Goal: Find specific page/section: Find specific page/section

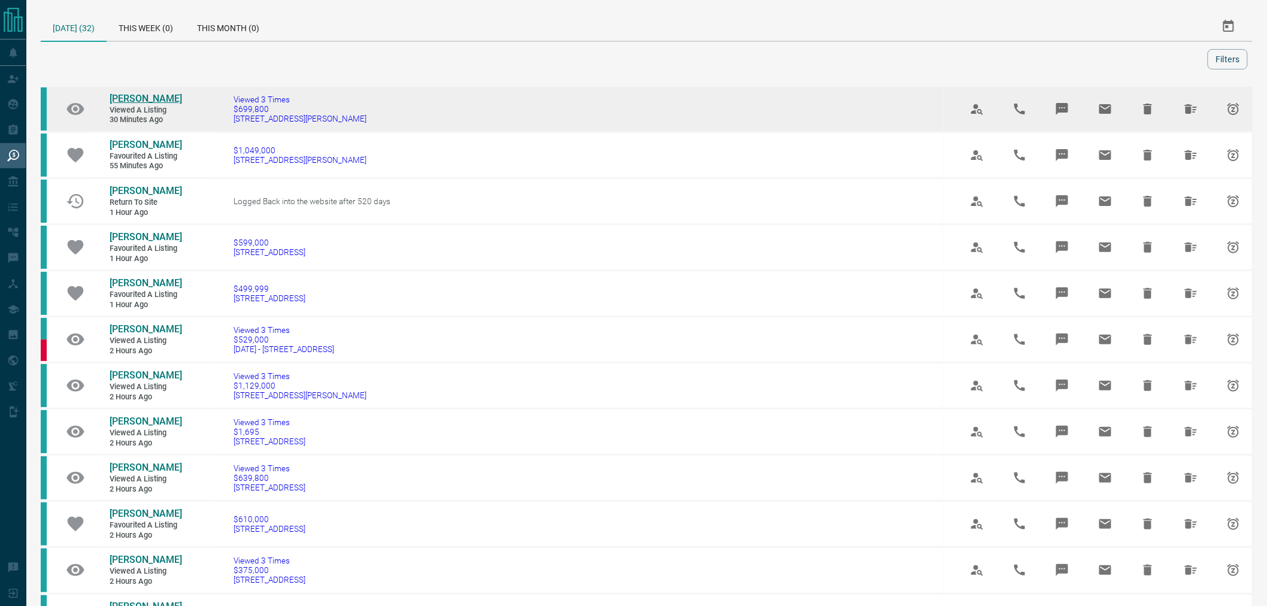
click at [138, 93] on span "[PERSON_NAME]" at bounding box center [146, 98] width 72 height 11
click at [1196, 105] on icon "Hide All from Gloria Ong" at bounding box center [1191, 109] width 14 height 14
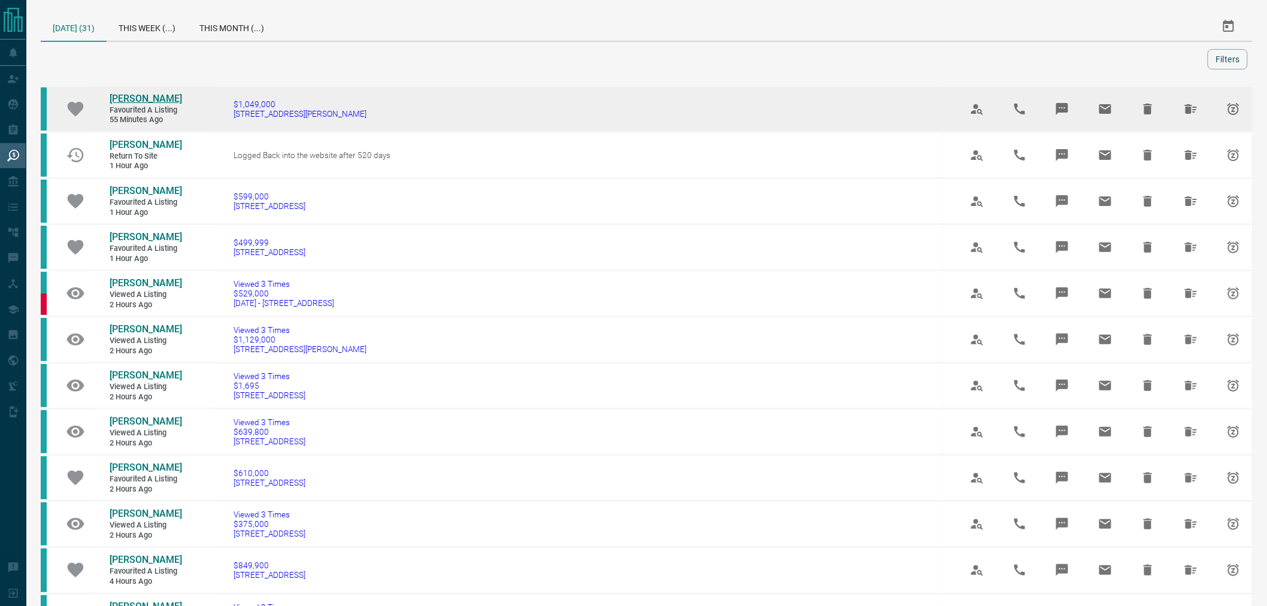
click at [116, 102] on span "[PERSON_NAME]" at bounding box center [146, 98] width 72 height 11
click at [1186, 109] on icon "Hide All from Jill Lin" at bounding box center [1191, 109] width 14 height 14
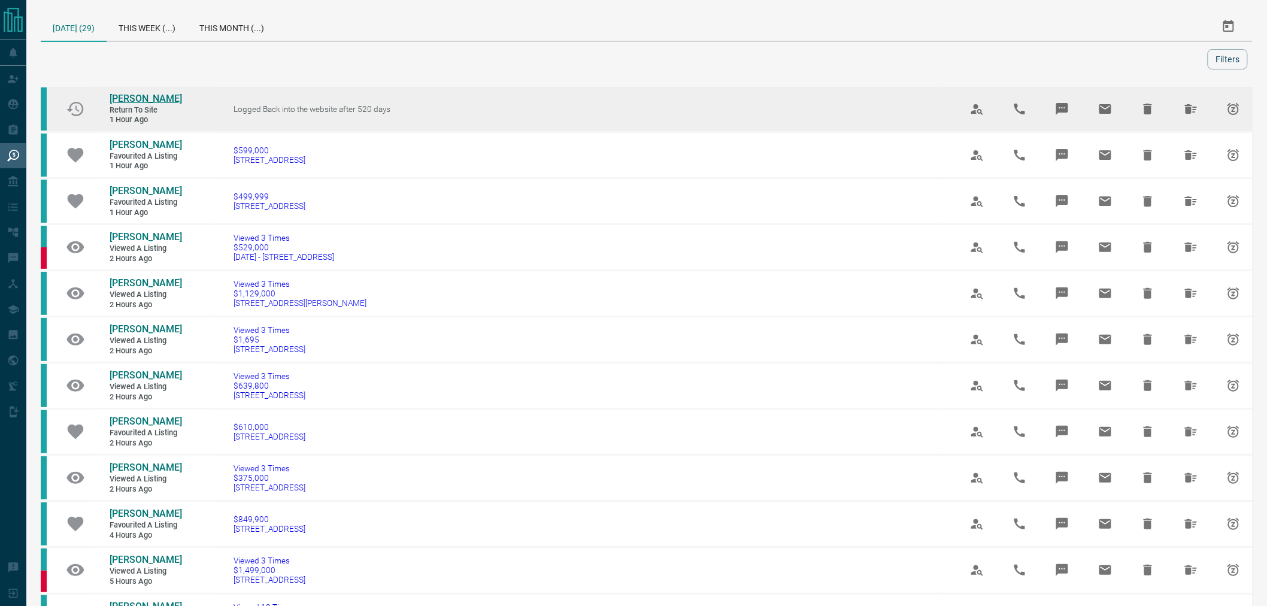
click at [124, 96] on span "[PERSON_NAME]" at bounding box center [146, 98] width 72 height 11
click at [1199, 112] on button "Hide All from Rose Mally" at bounding box center [1191, 109] width 29 height 29
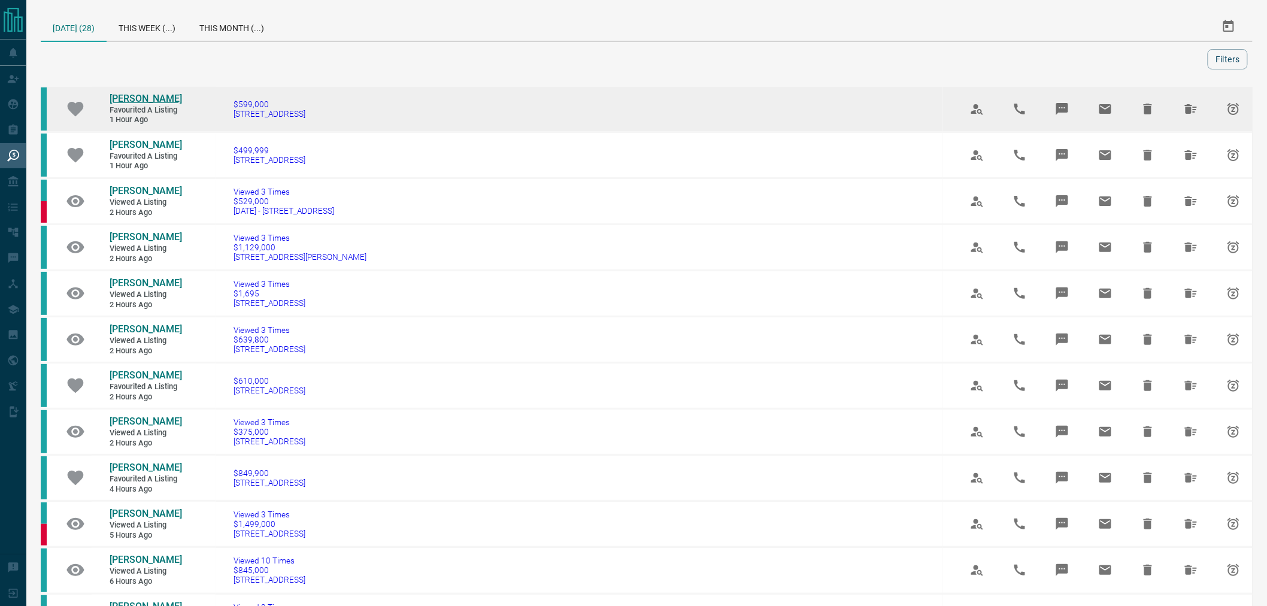
click at [128, 94] on span "[PERSON_NAME]" at bounding box center [146, 98] width 72 height 11
click at [1192, 115] on icon "Hide All from Haelee Kim" at bounding box center [1191, 109] width 14 height 14
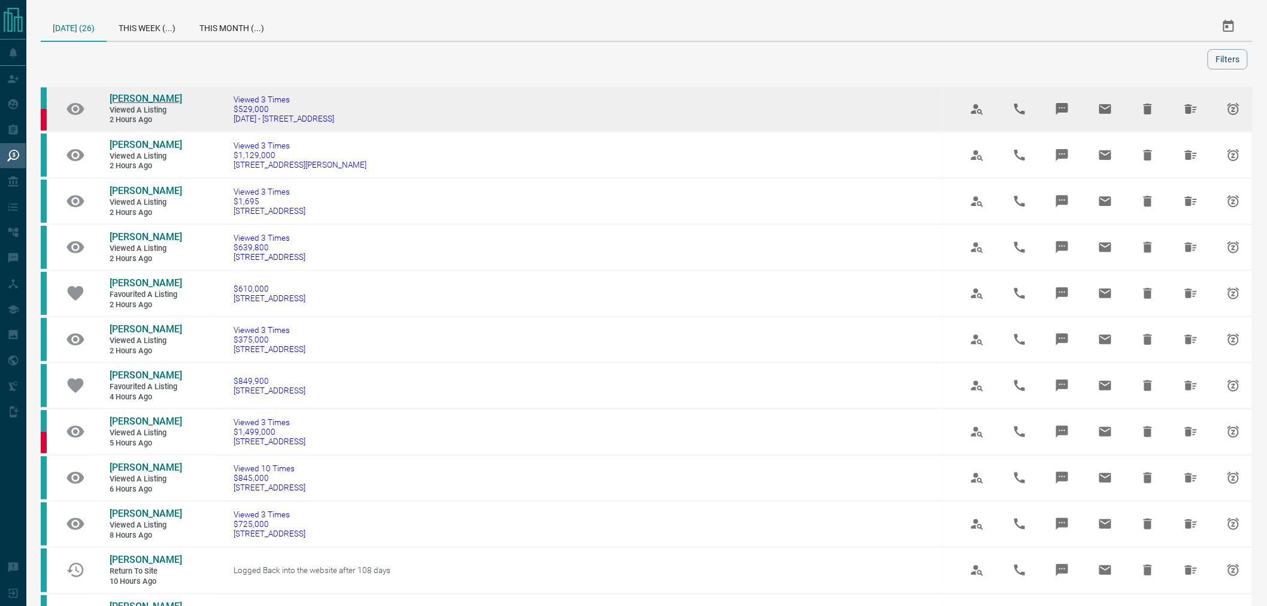
click at [145, 94] on span "[PERSON_NAME]" at bounding box center [146, 98] width 72 height 11
click at [1187, 108] on icon "Hide All from Andre Bleim" at bounding box center [1191, 109] width 12 height 10
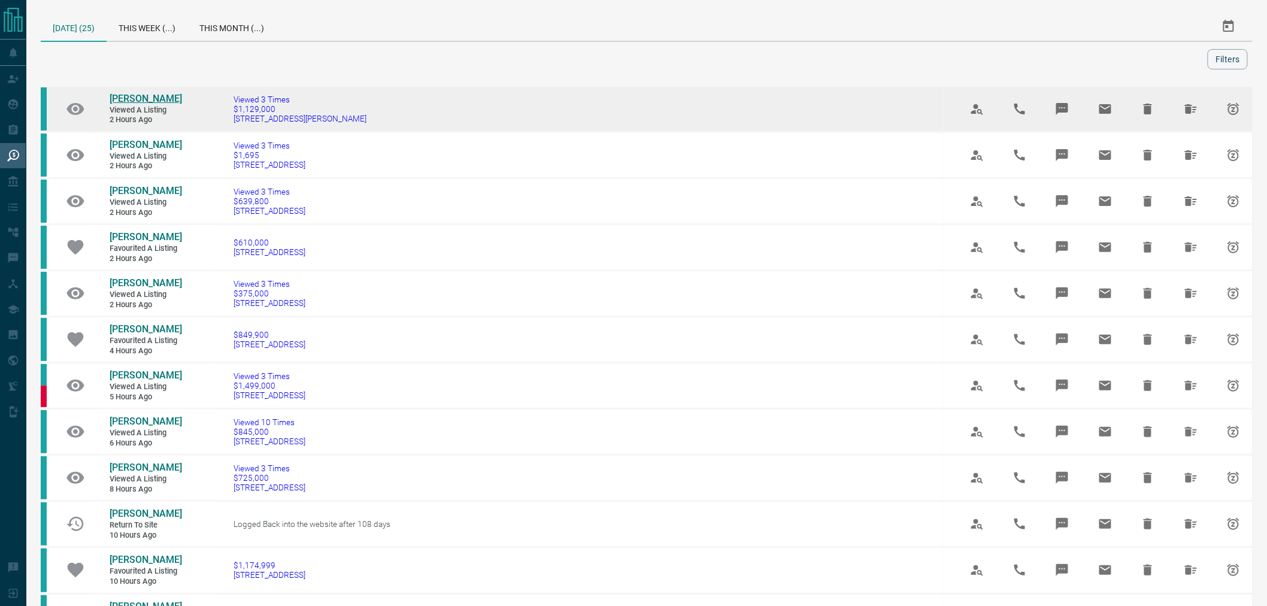
click at [110, 94] on span "[PERSON_NAME]" at bounding box center [146, 98] width 72 height 11
click at [1198, 108] on icon "Hide All from Colin Xander" at bounding box center [1191, 109] width 14 height 14
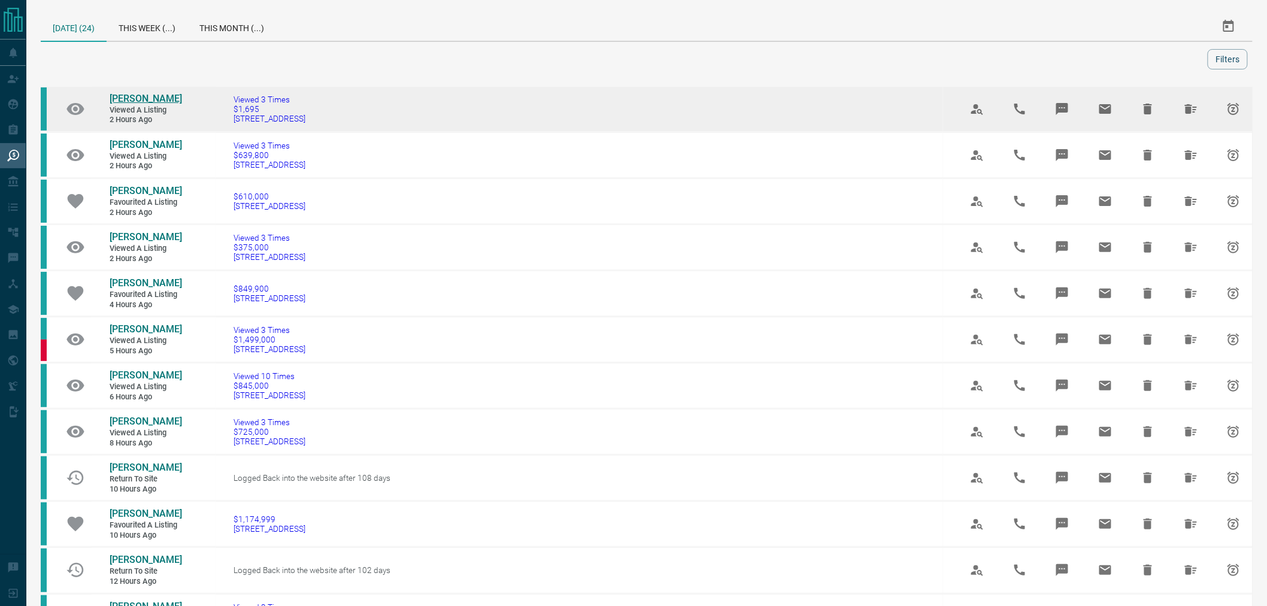
click at [146, 94] on span "[PERSON_NAME]" at bounding box center [146, 98] width 72 height 11
click at [1194, 110] on icon "Hide All from Devon Paterson" at bounding box center [1191, 109] width 14 height 14
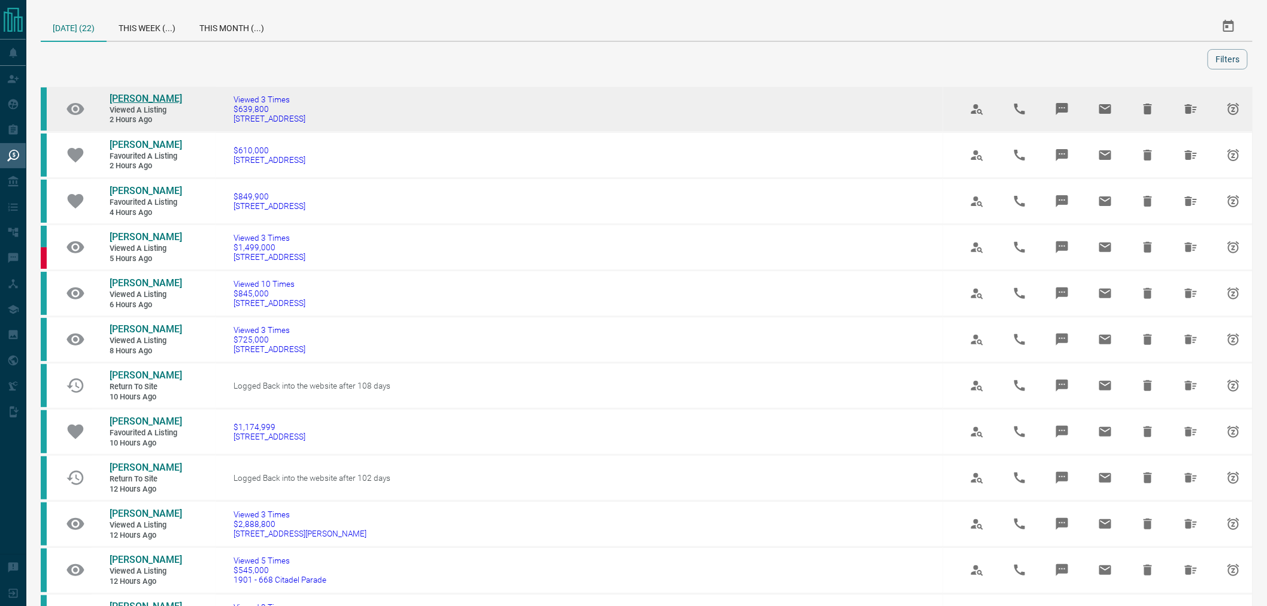
click at [129, 96] on span "[PERSON_NAME]" at bounding box center [146, 98] width 72 height 11
click at [1187, 110] on icon "Hide All from Lydia Lam" at bounding box center [1191, 109] width 14 height 14
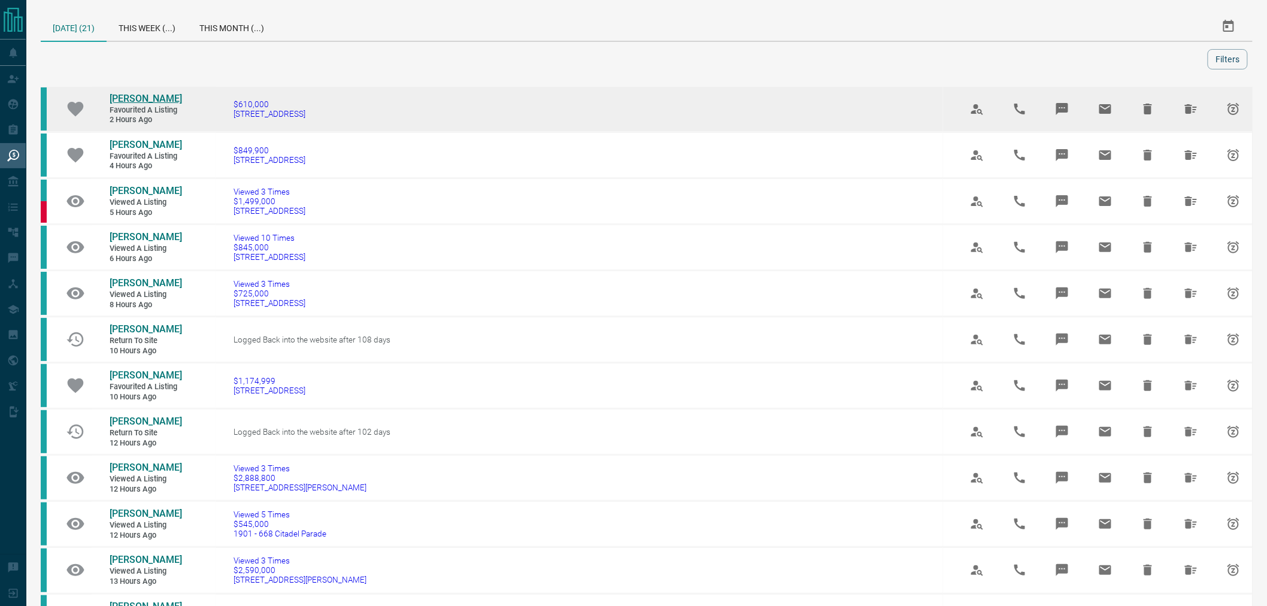
drag, startPoint x: 138, startPoint y: 106, endPoint x: 138, endPoint y: 95, distance: 11.4
click at [138, 95] on span "[PERSON_NAME]" at bounding box center [146, 98] width 72 height 11
click at [1189, 109] on icon "Hide All from Sofia Lopez" at bounding box center [1191, 109] width 12 height 10
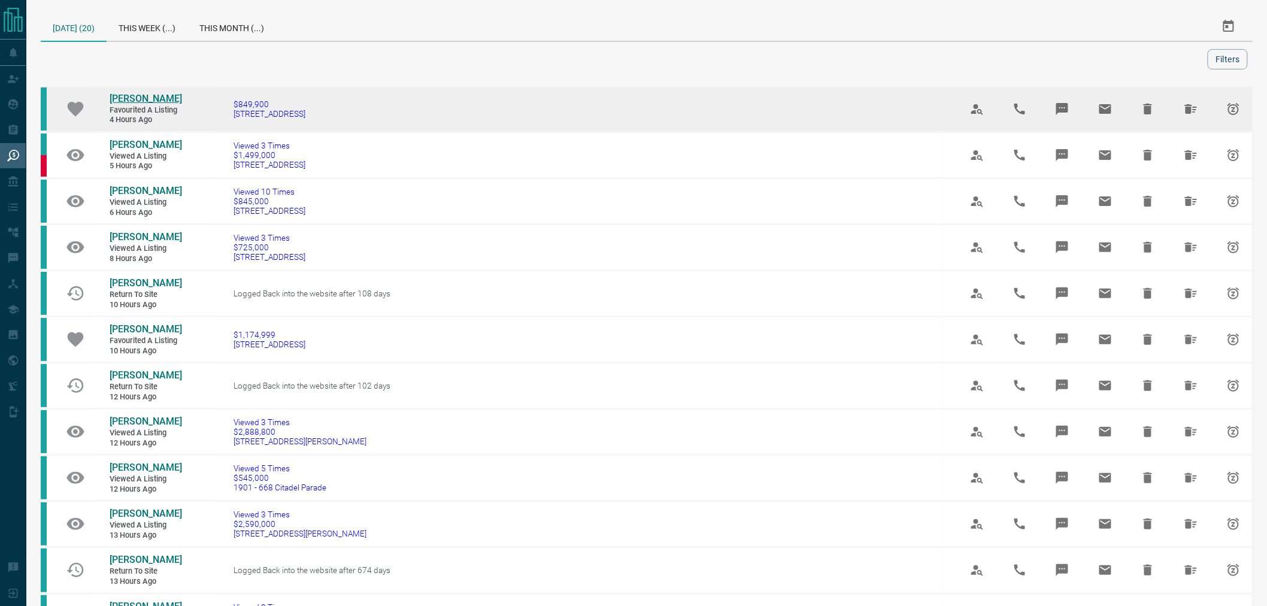
click at [144, 97] on span "[PERSON_NAME]" at bounding box center [146, 98] width 72 height 11
click at [1194, 113] on icon "Hide All from Bolobo Wang" at bounding box center [1191, 109] width 14 height 14
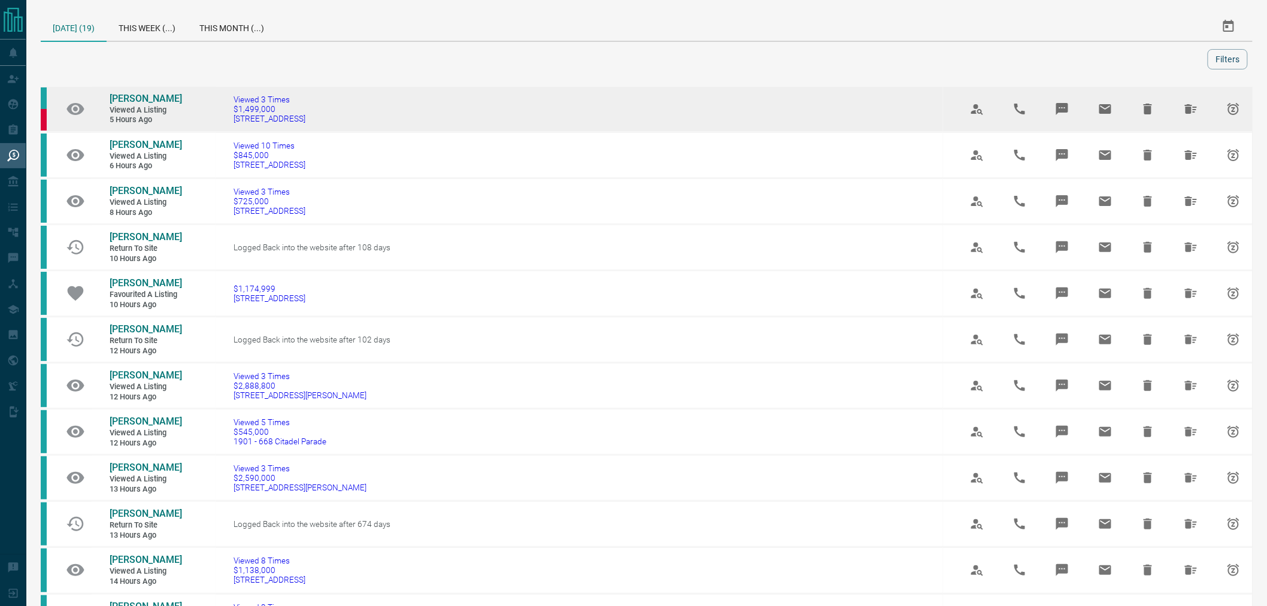
click at [139, 91] on td "[PERSON_NAME] Viewed a Listing 5 hours ago" at bounding box center [137, 109] width 90 height 44
click at [146, 98] on span "[PERSON_NAME]" at bounding box center [146, 98] width 72 height 11
click at [1191, 110] on icon "Hide All from Stephanie Yen" at bounding box center [1191, 109] width 12 height 10
click at [141, 100] on span "[PERSON_NAME]" at bounding box center [146, 98] width 72 height 11
click at [1186, 108] on icon "Hide All from Evelyn Kung" at bounding box center [1191, 109] width 14 height 14
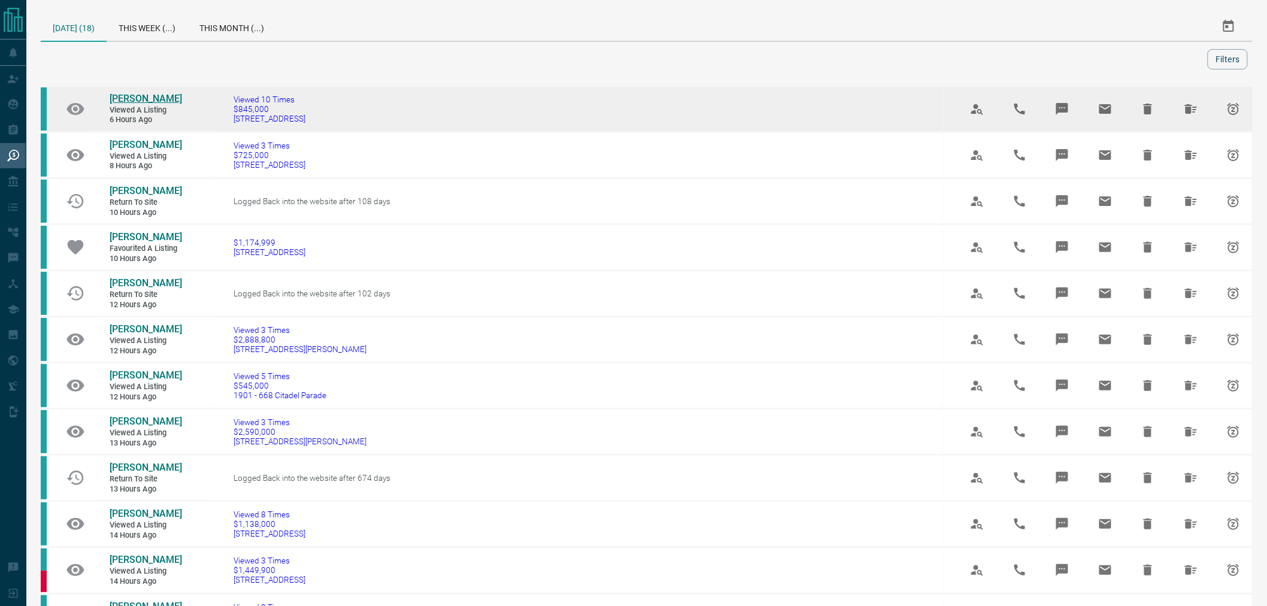
click at [147, 96] on span "[PERSON_NAME]" at bounding box center [146, 98] width 72 height 11
click at [1190, 107] on icon "Hide All from Marj Shenton" at bounding box center [1191, 109] width 12 height 10
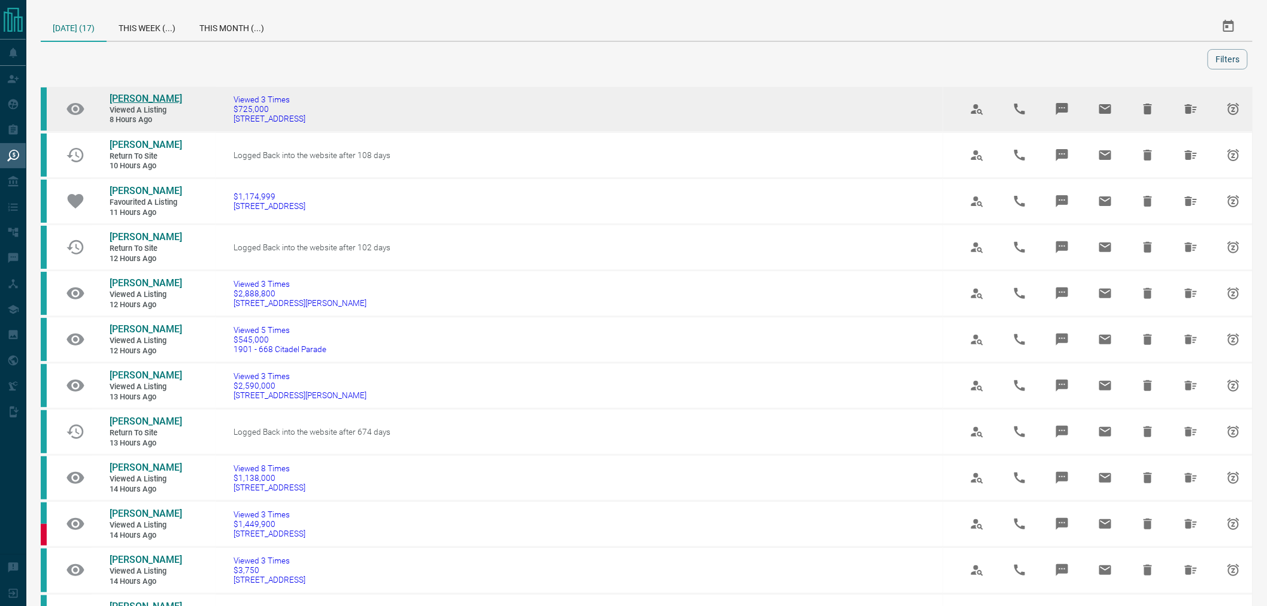
click at [123, 94] on span "[PERSON_NAME]" at bounding box center [146, 98] width 72 height 11
click at [1192, 113] on icon "Hide All from Carl DG" at bounding box center [1191, 109] width 12 height 10
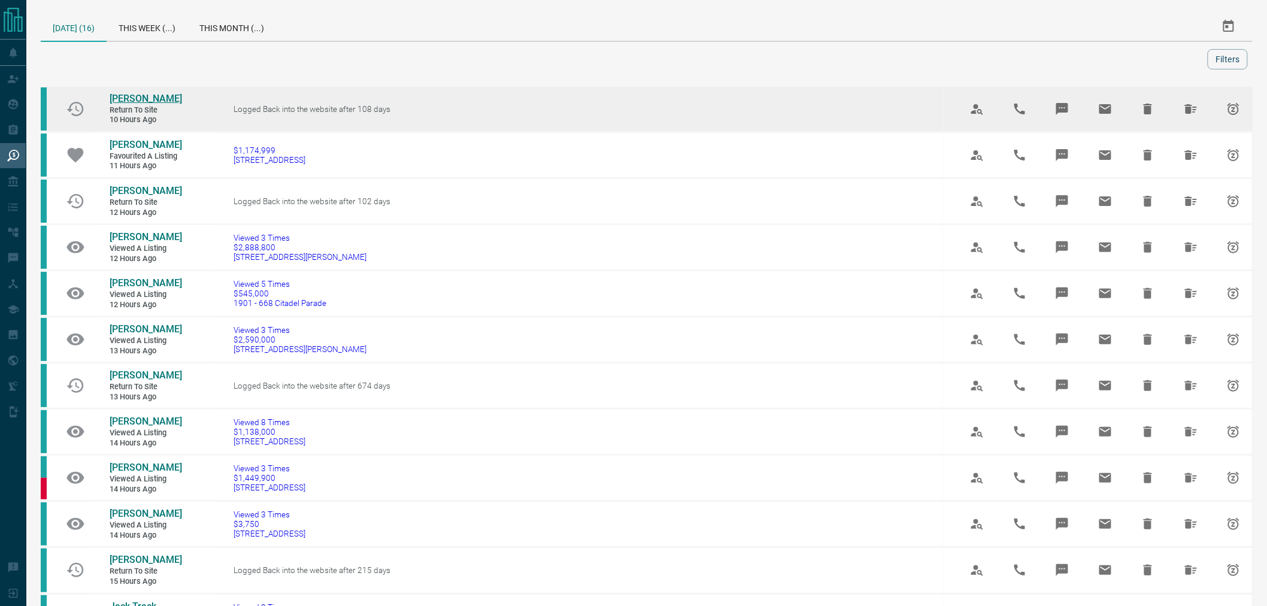
click at [141, 96] on span "[PERSON_NAME]" at bounding box center [146, 98] width 72 height 11
click at [1201, 110] on button "Hide All from Yuliana Ye" at bounding box center [1191, 109] width 29 height 29
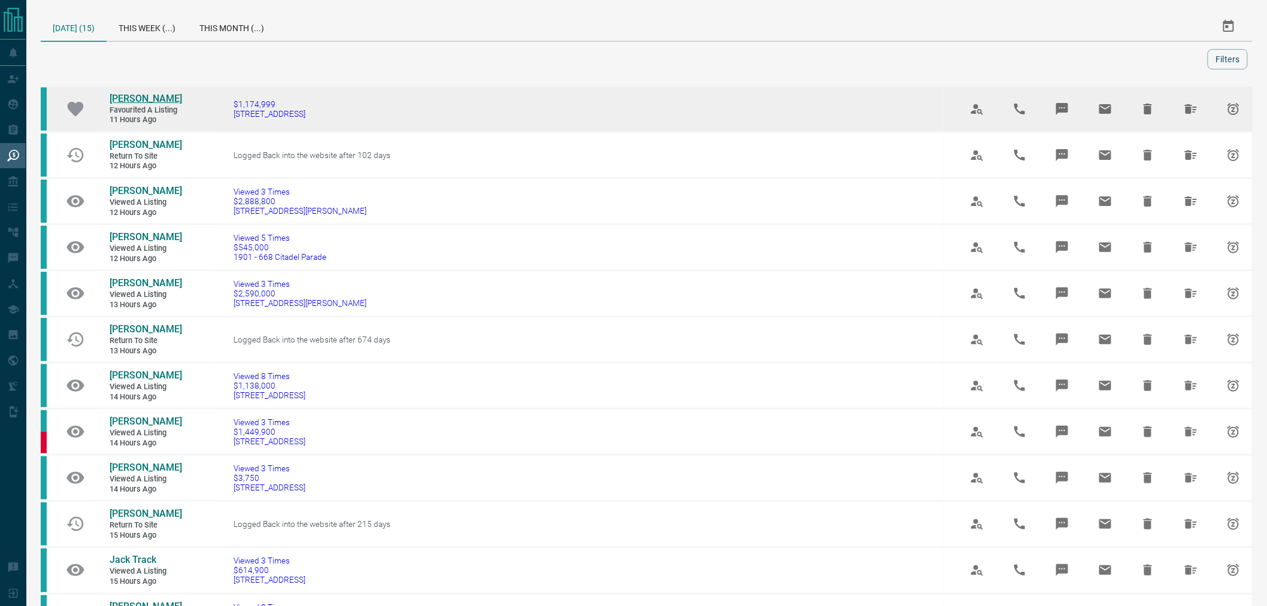
click at [143, 94] on span "[PERSON_NAME]" at bounding box center [146, 98] width 72 height 11
click at [1188, 105] on icon "Hide All from Raymond Tang" at bounding box center [1191, 109] width 14 height 14
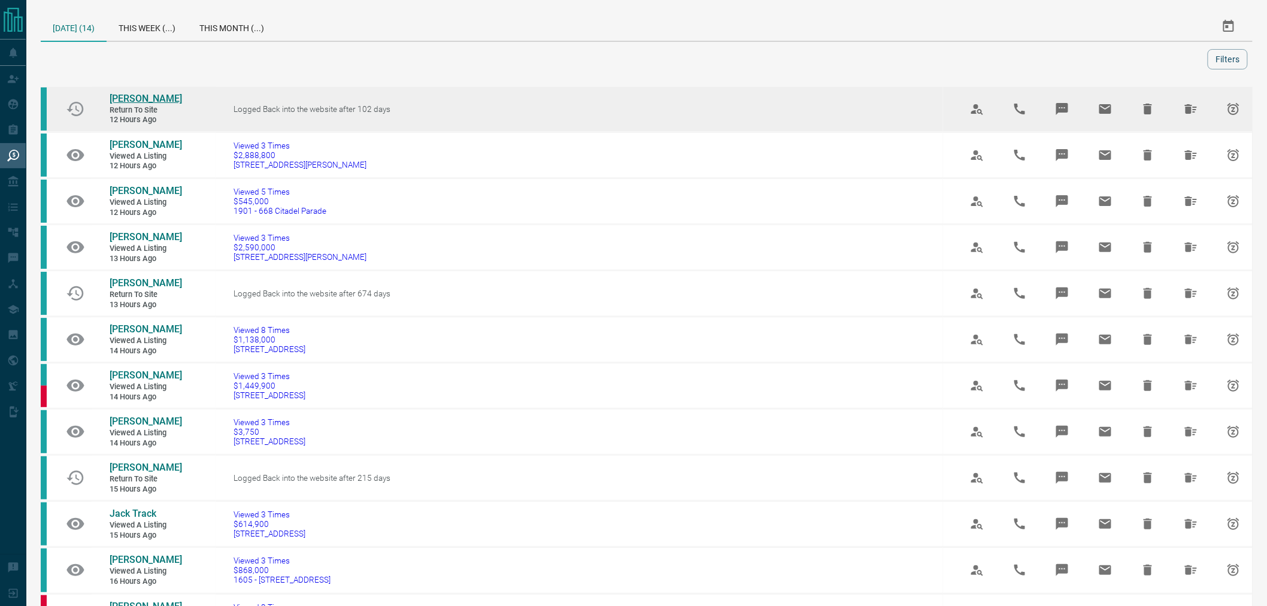
click at [135, 98] on span "[PERSON_NAME]" at bounding box center [146, 98] width 72 height 11
click at [1192, 109] on icon "Hide All from Chu Lip Oon" at bounding box center [1191, 109] width 12 height 10
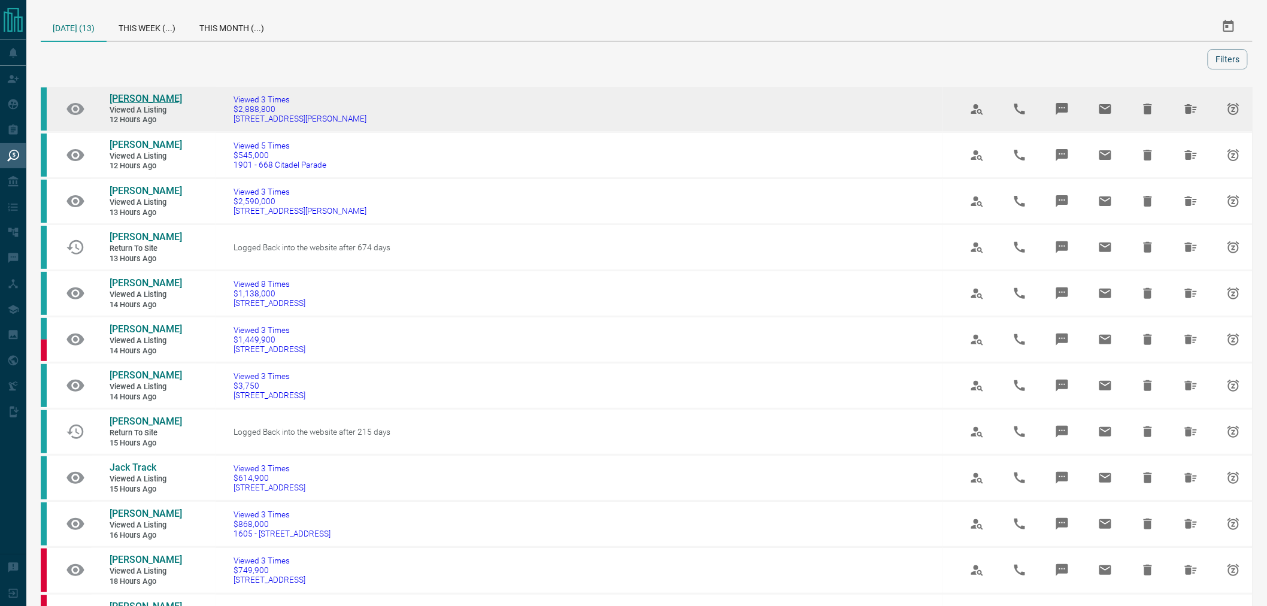
click at [134, 93] on span "[PERSON_NAME]" at bounding box center [146, 98] width 72 height 11
click at [1182, 113] on button "Hide All from Joenalyn Castillo" at bounding box center [1191, 109] width 29 height 29
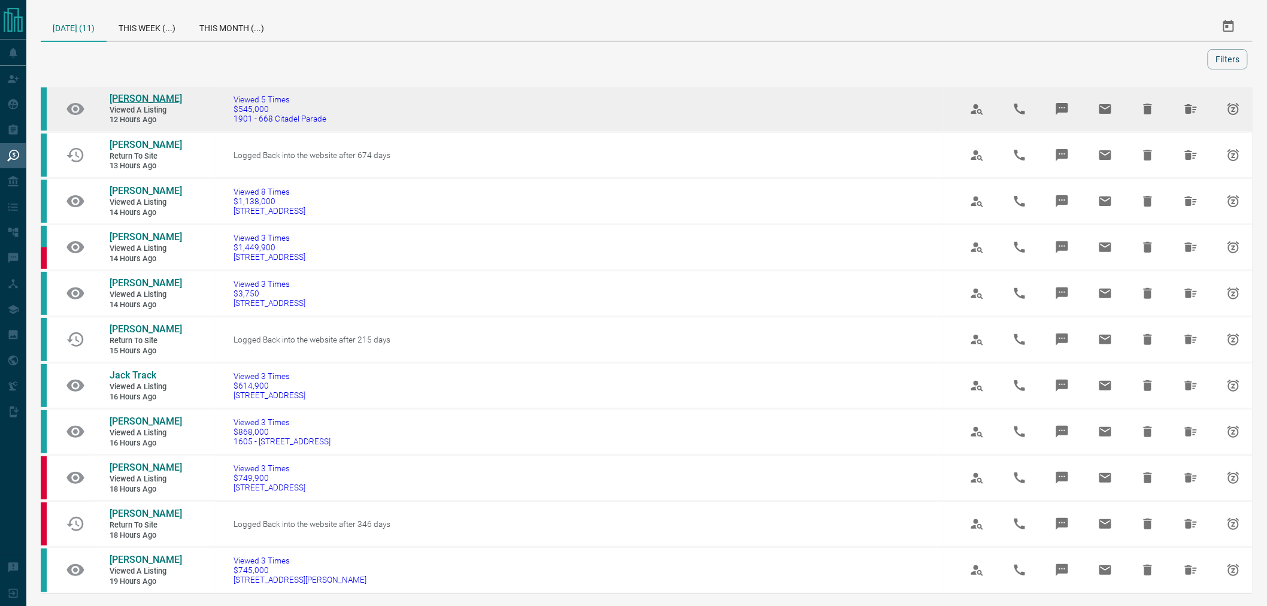
click at [140, 96] on span "[PERSON_NAME]" at bounding box center [146, 98] width 72 height 11
click at [1196, 104] on icon "Hide All from Ricky Wang" at bounding box center [1191, 109] width 14 height 14
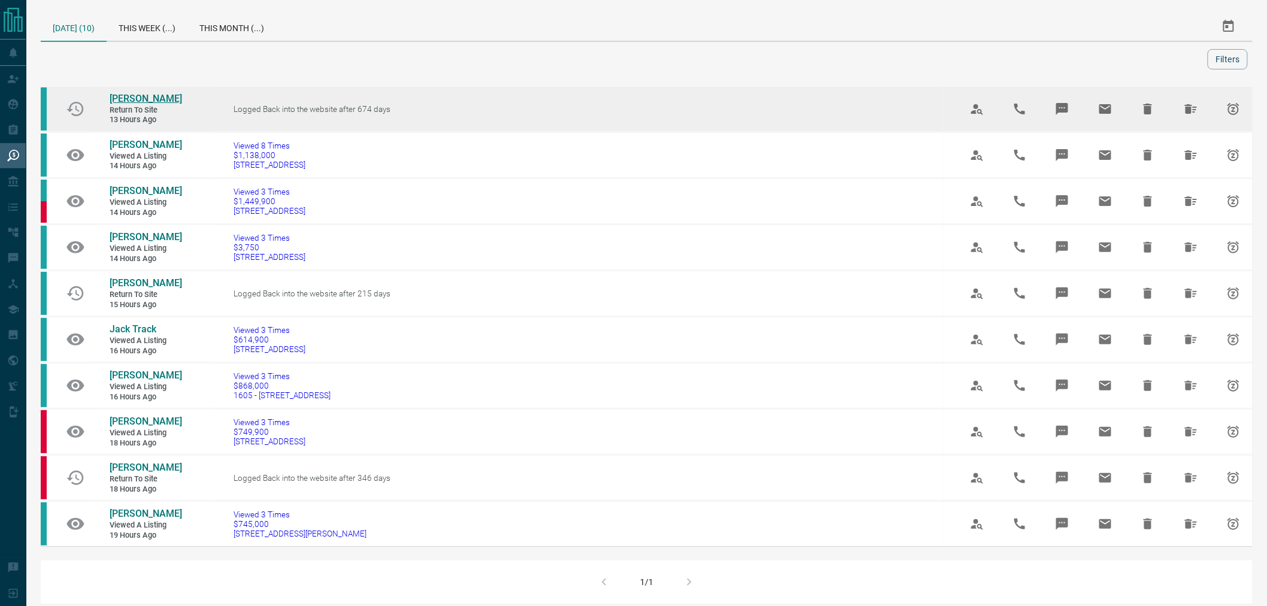
click at [120, 102] on span "[PERSON_NAME]" at bounding box center [146, 98] width 72 height 11
click at [1192, 110] on icon "Hide All from Misha Lu" at bounding box center [1191, 109] width 12 height 10
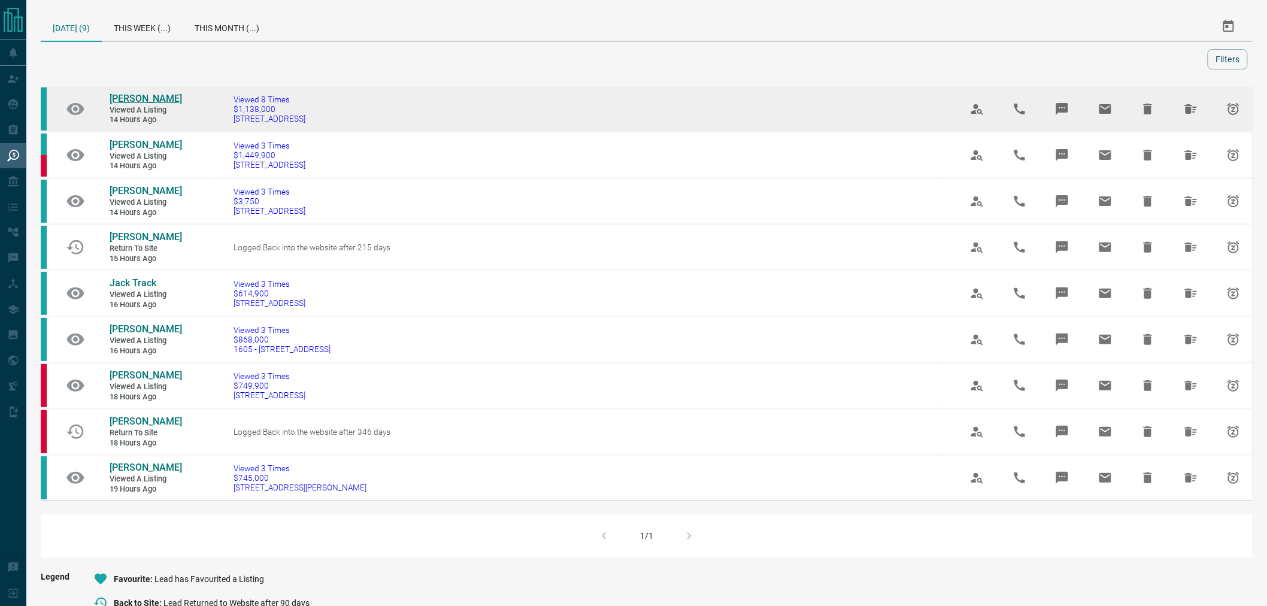
click at [126, 97] on span "[PERSON_NAME]" at bounding box center [146, 98] width 72 height 11
click at [1188, 116] on button "Hide All from Linn Lee" at bounding box center [1191, 109] width 29 height 29
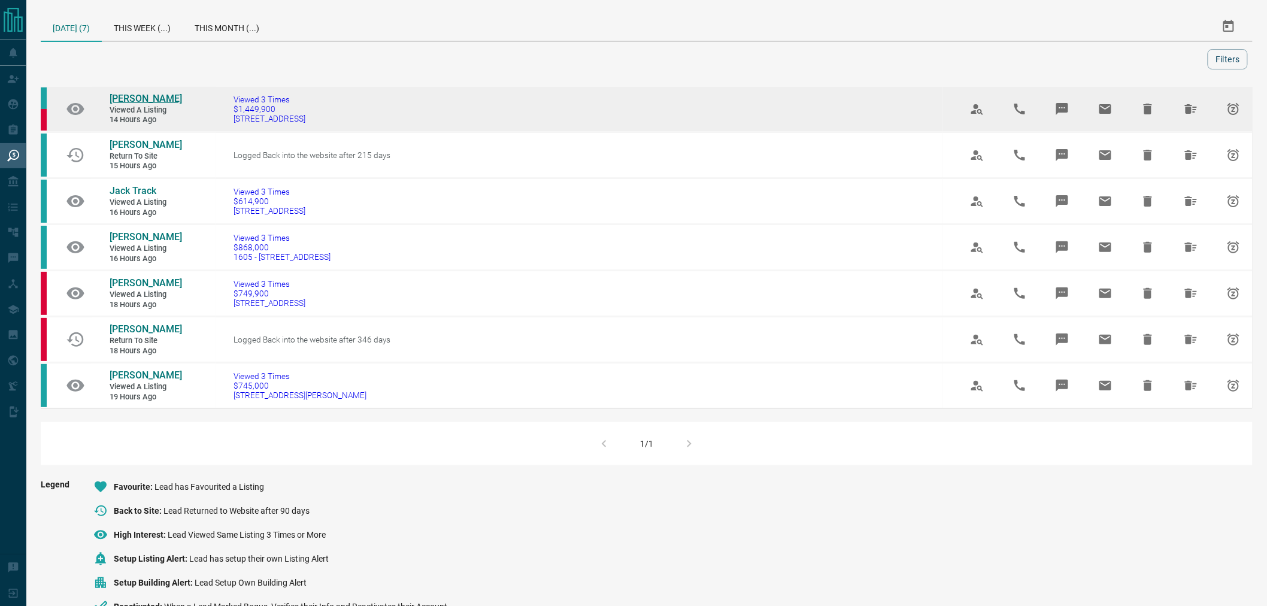
click at [129, 99] on span "[PERSON_NAME]" at bounding box center [146, 98] width 72 height 11
click at [1191, 111] on icon "Hide All from Kris Kim" at bounding box center [1191, 109] width 12 height 10
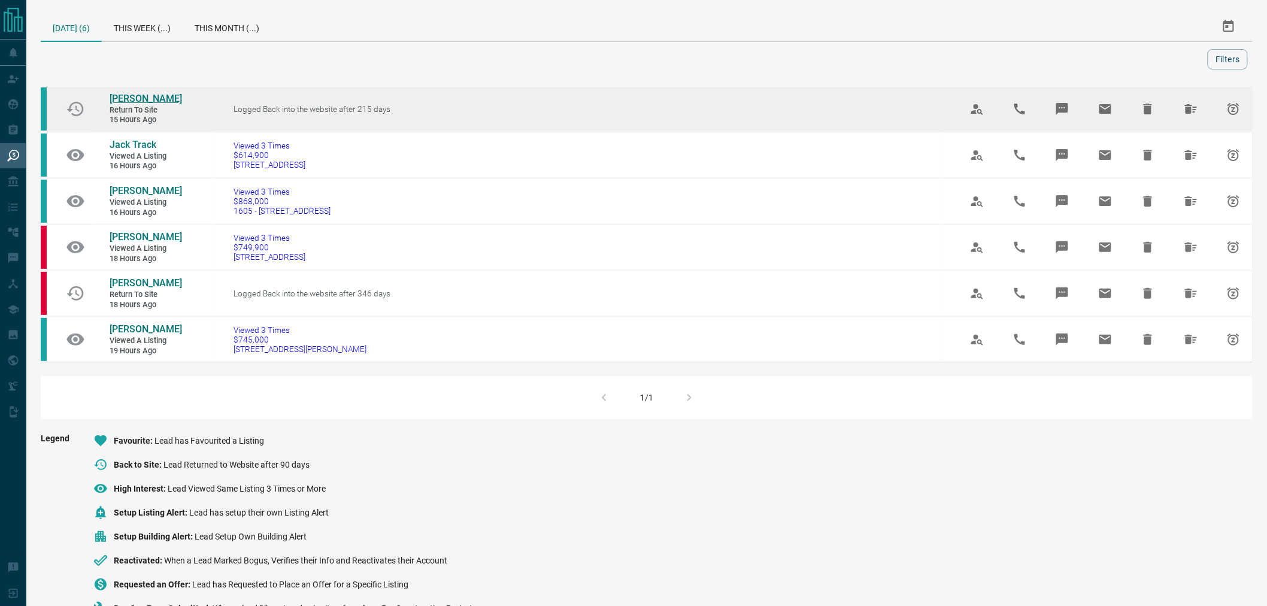
click at [118, 102] on span "[PERSON_NAME]" at bounding box center [146, 98] width 72 height 11
click at [1191, 114] on icon "Hide All from Karthi Mathialagan" at bounding box center [1191, 109] width 12 height 10
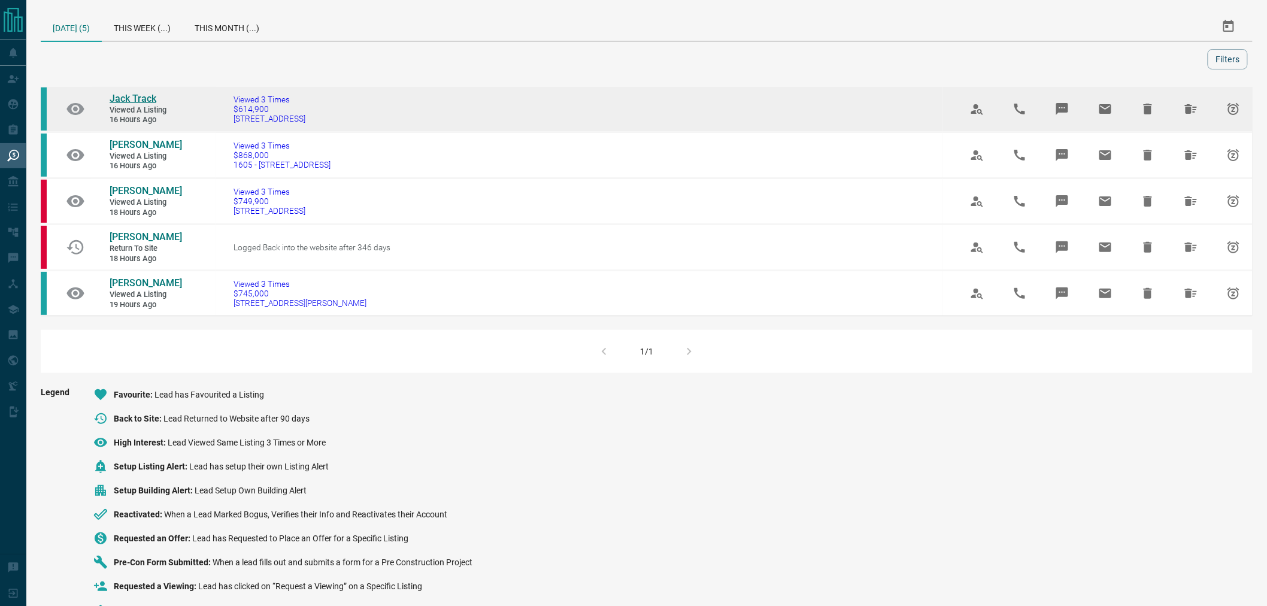
click at [130, 100] on span "Jack Track" at bounding box center [133, 98] width 47 height 11
click at [1181, 116] on button "Hide All from Jack Track" at bounding box center [1191, 109] width 29 height 29
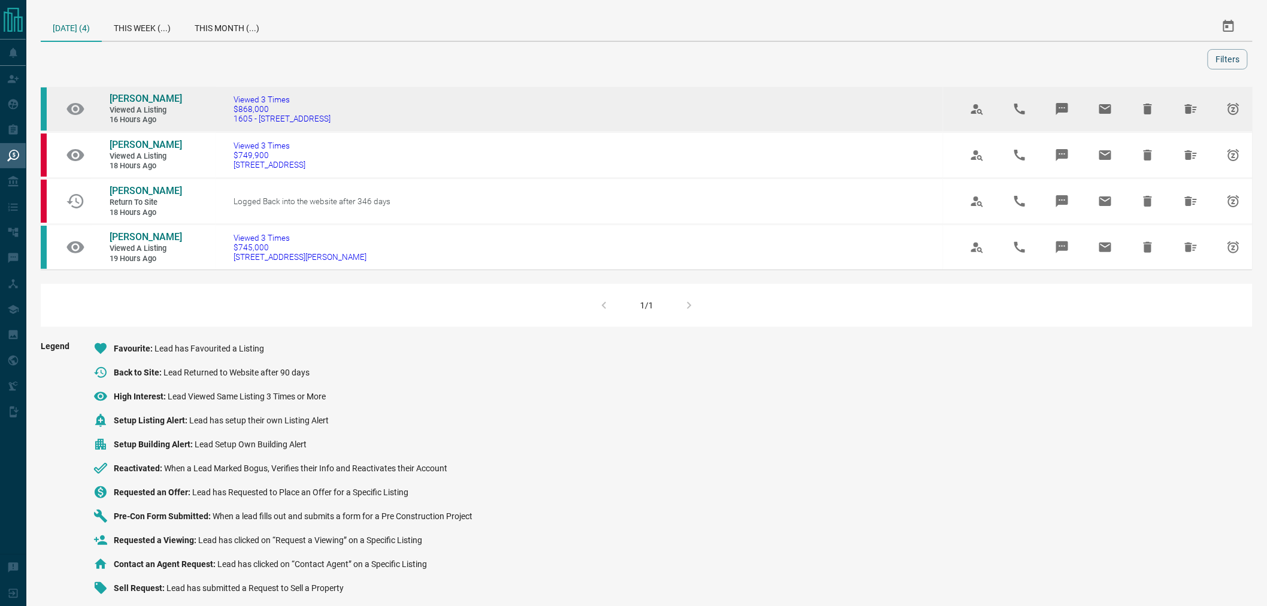
click at [120, 91] on td "Winnie Man Viewed a Listing 16 hours ago" at bounding box center [137, 109] width 90 height 44
click at [122, 97] on span "[PERSON_NAME]" at bounding box center [146, 98] width 72 height 11
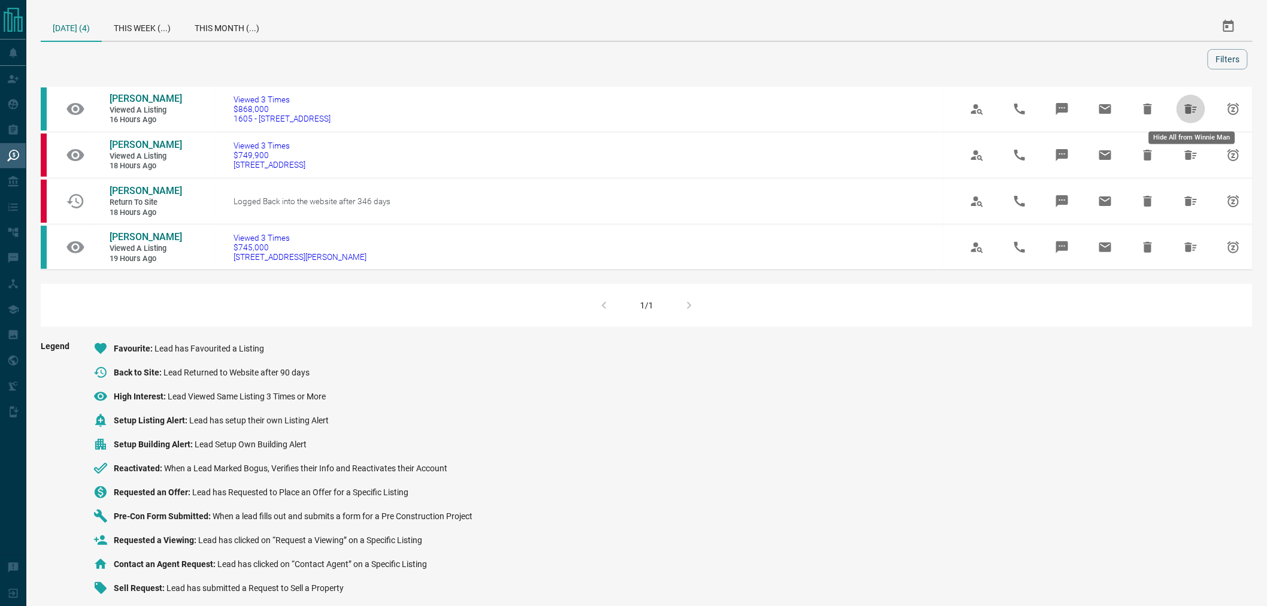
click at [1201, 116] on button "Hide All from Winnie Man" at bounding box center [1191, 109] width 29 height 29
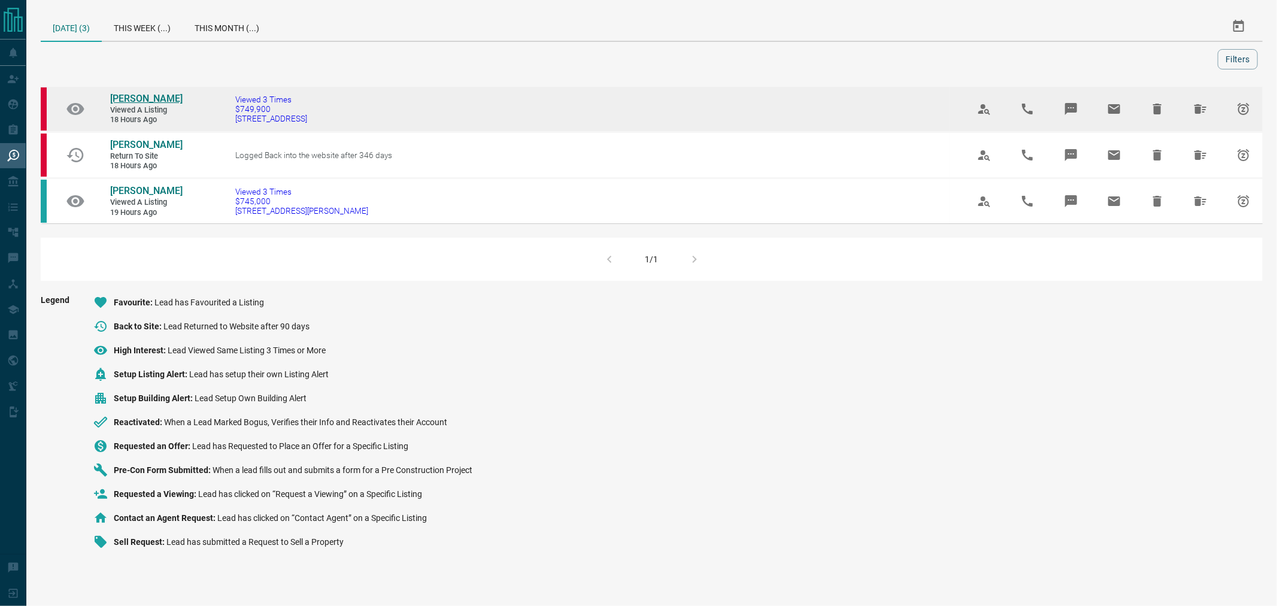
click at [122, 99] on span "[PERSON_NAME]" at bounding box center [146, 98] width 72 height 11
click at [1197, 108] on icon "Hide All from Lina Poblete" at bounding box center [1201, 109] width 12 height 10
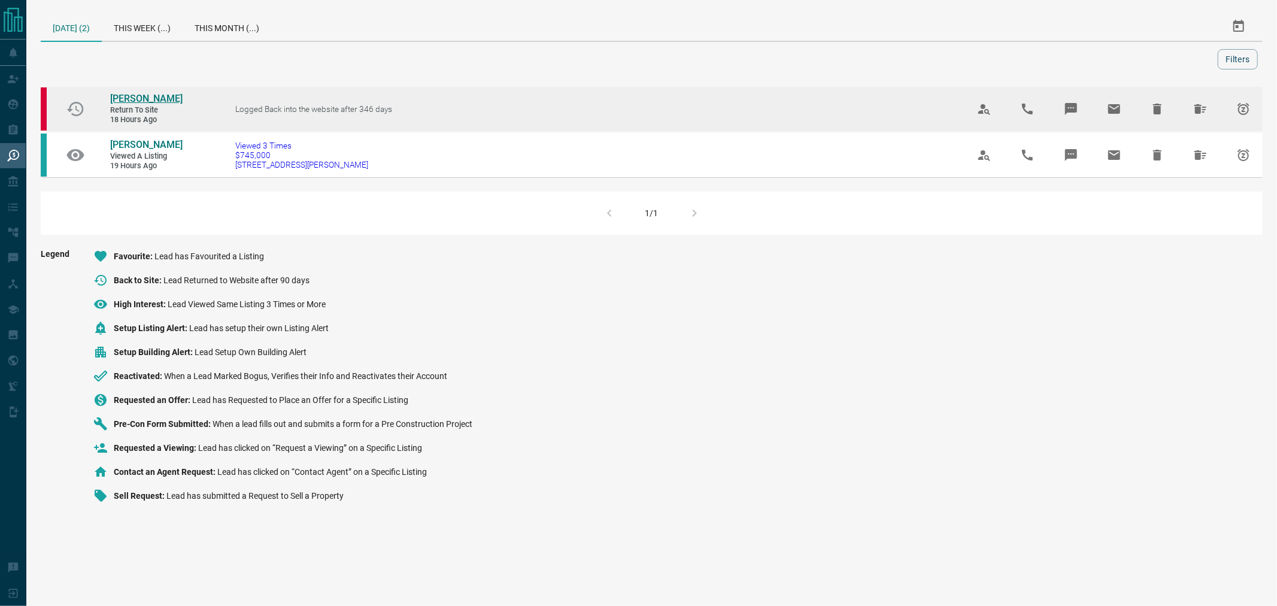
click at [117, 93] on span "[PERSON_NAME]" at bounding box center [146, 98] width 72 height 11
click at [1194, 111] on icon "Hide All from Raymond Tsai" at bounding box center [1201, 109] width 14 height 14
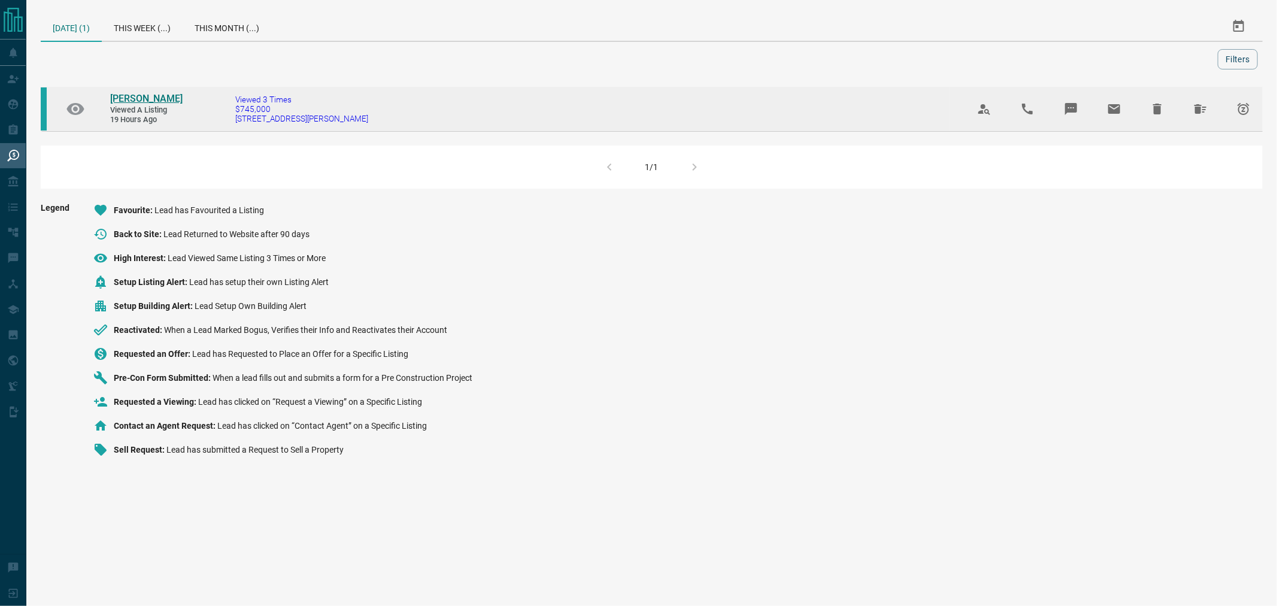
click at [148, 99] on span "[PERSON_NAME]" at bounding box center [146, 98] width 72 height 11
click at [1206, 108] on icon "Hide All from Justin Dorey" at bounding box center [1201, 109] width 14 height 14
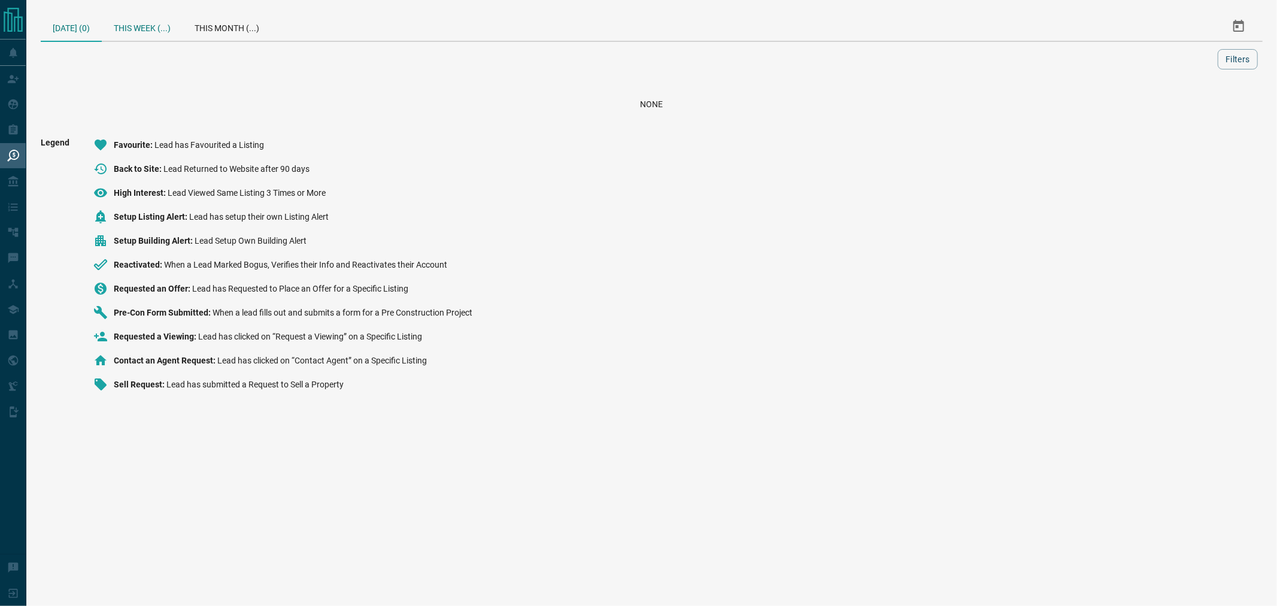
click at [147, 30] on div "This Week (...)" at bounding box center [142, 26] width 81 height 29
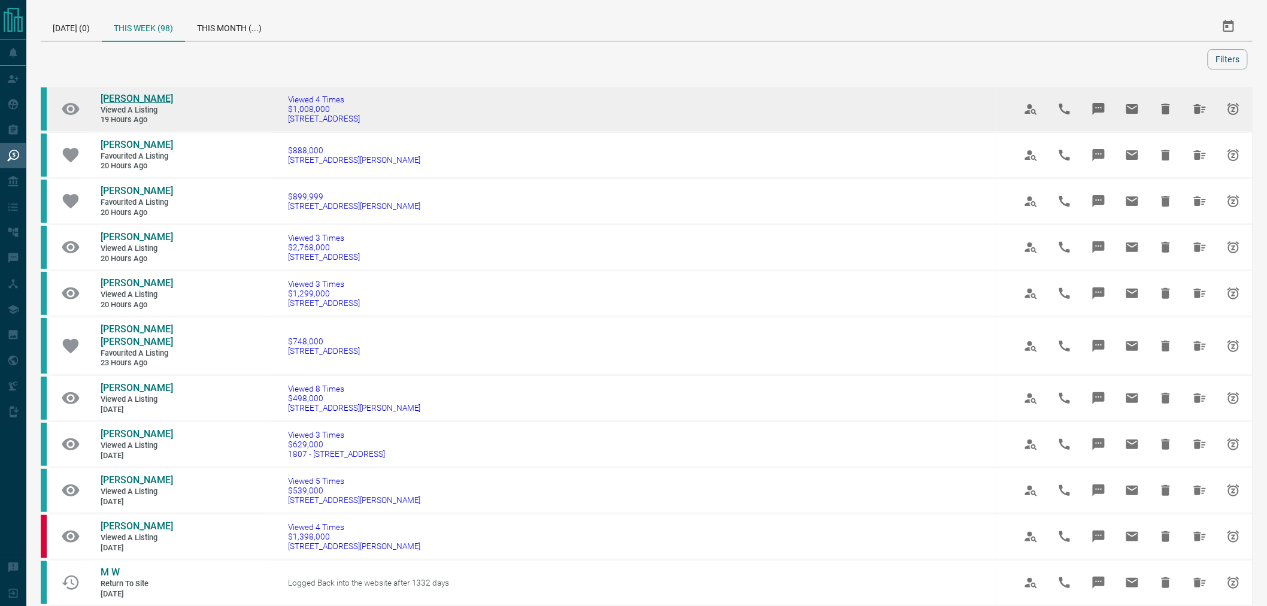
click at [110, 99] on span "[PERSON_NAME]" at bounding box center [137, 98] width 72 height 11
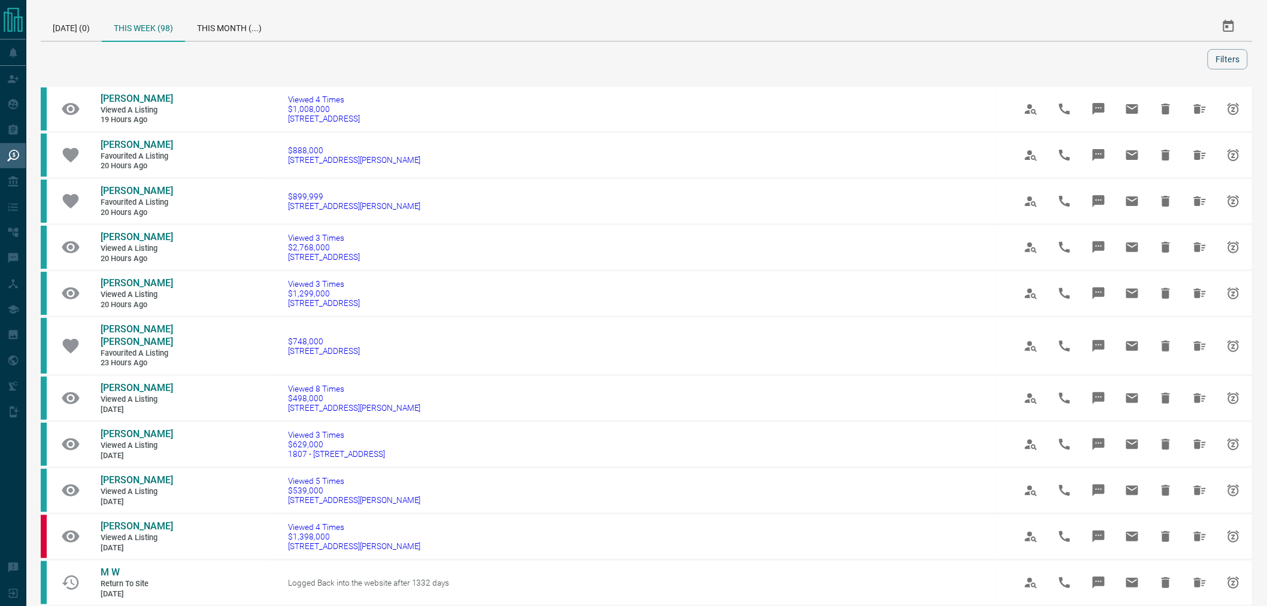
click at [1081, 48] on div "[DATE] (0) This Week (98) This Month (...) Filters" at bounding box center [647, 40] width 1212 height 57
